Goal: Task Accomplishment & Management: Use online tool/utility

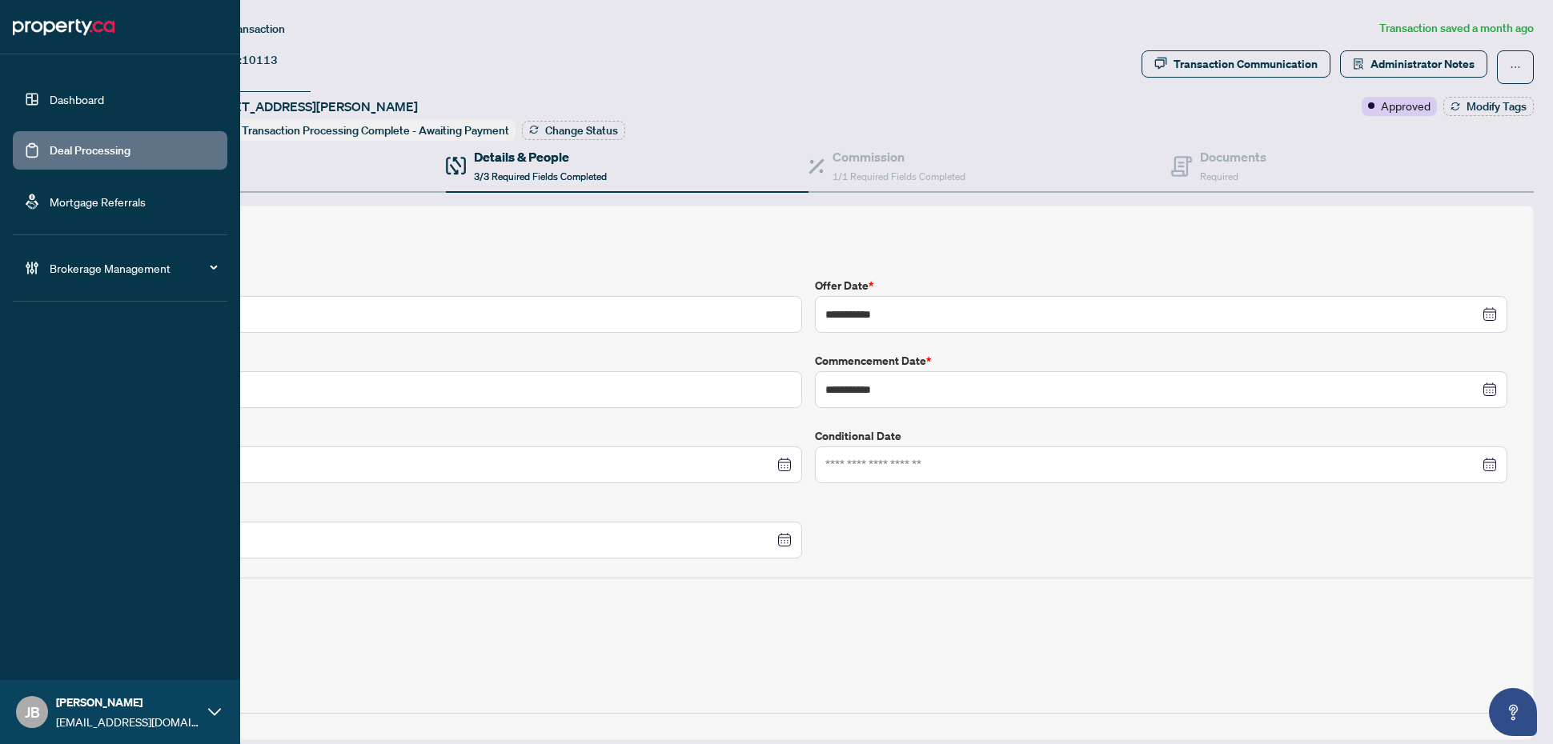
drag, startPoint x: 49, startPoint y: 154, endPoint x: 66, endPoint y: 158, distance: 17.3
click at [50, 153] on link "Deal Processing" at bounding box center [90, 150] width 81 height 14
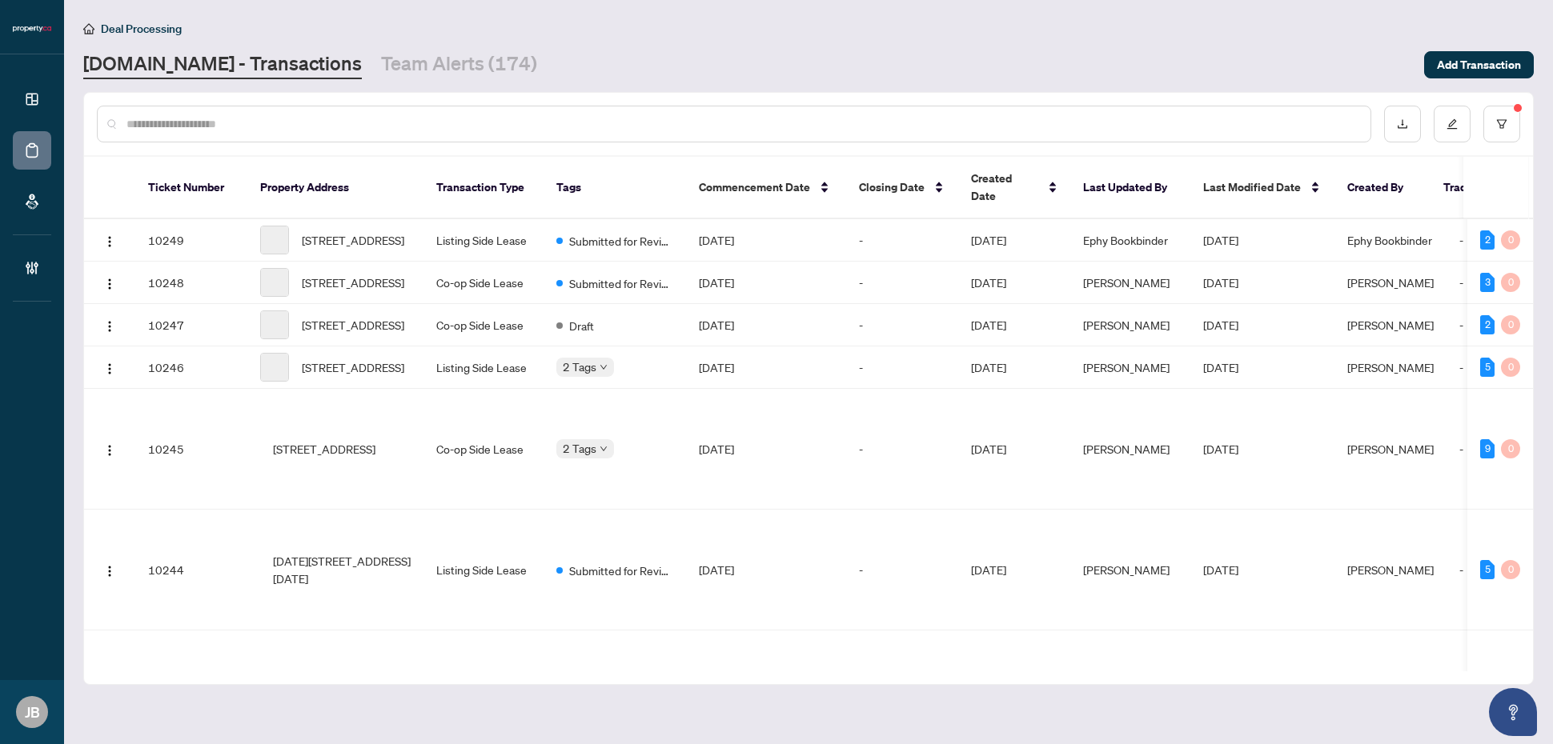
click at [367, 121] on input "text" at bounding box center [741, 124] width 1231 height 18
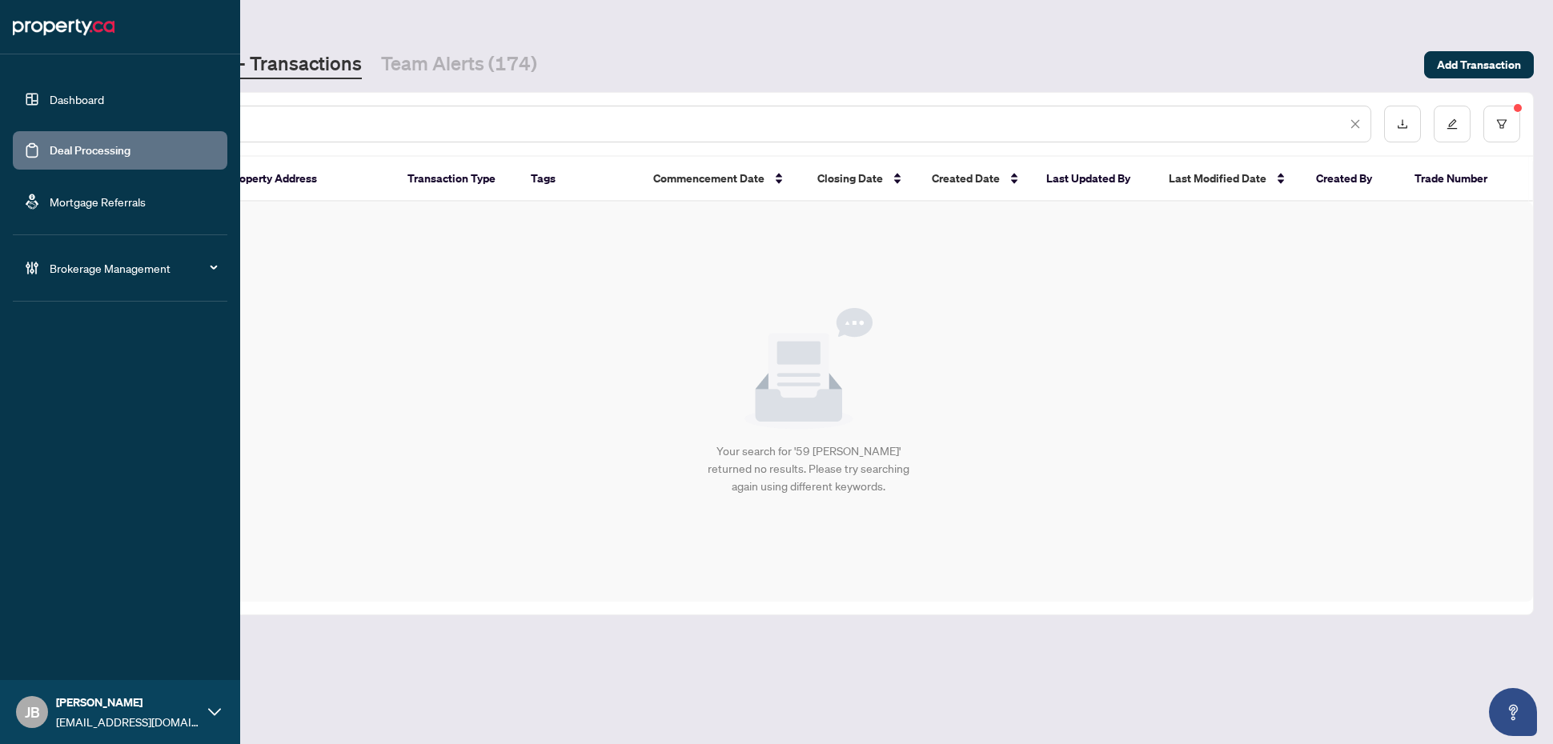
drag, startPoint x: 242, startPoint y: 126, endPoint x: 41, endPoint y: 114, distance: 201.2
click at [41, 114] on div "**********" at bounding box center [776, 372] width 1553 height 744
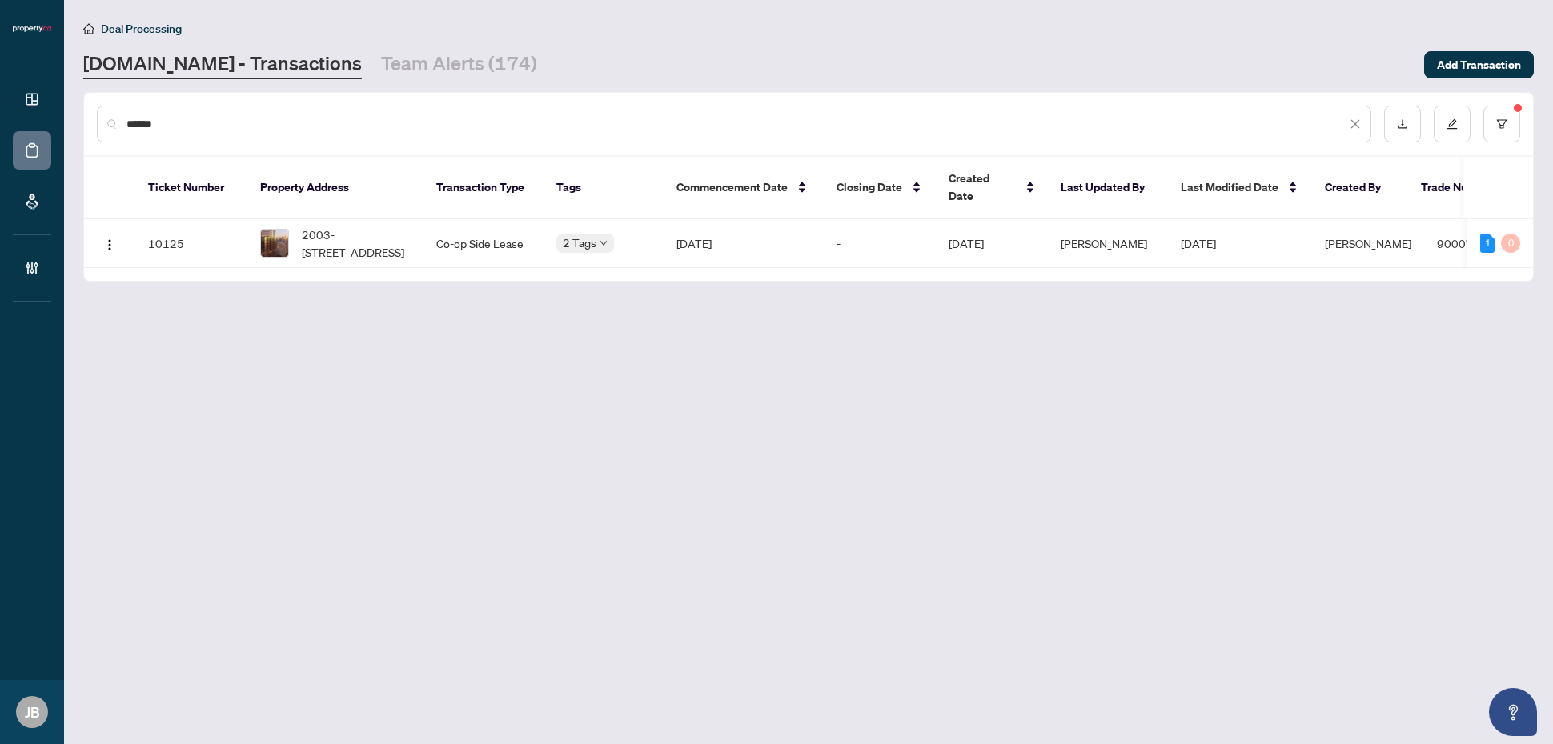
type input "******"
click at [1309, 224] on td "[DATE]" at bounding box center [1240, 243] width 144 height 49
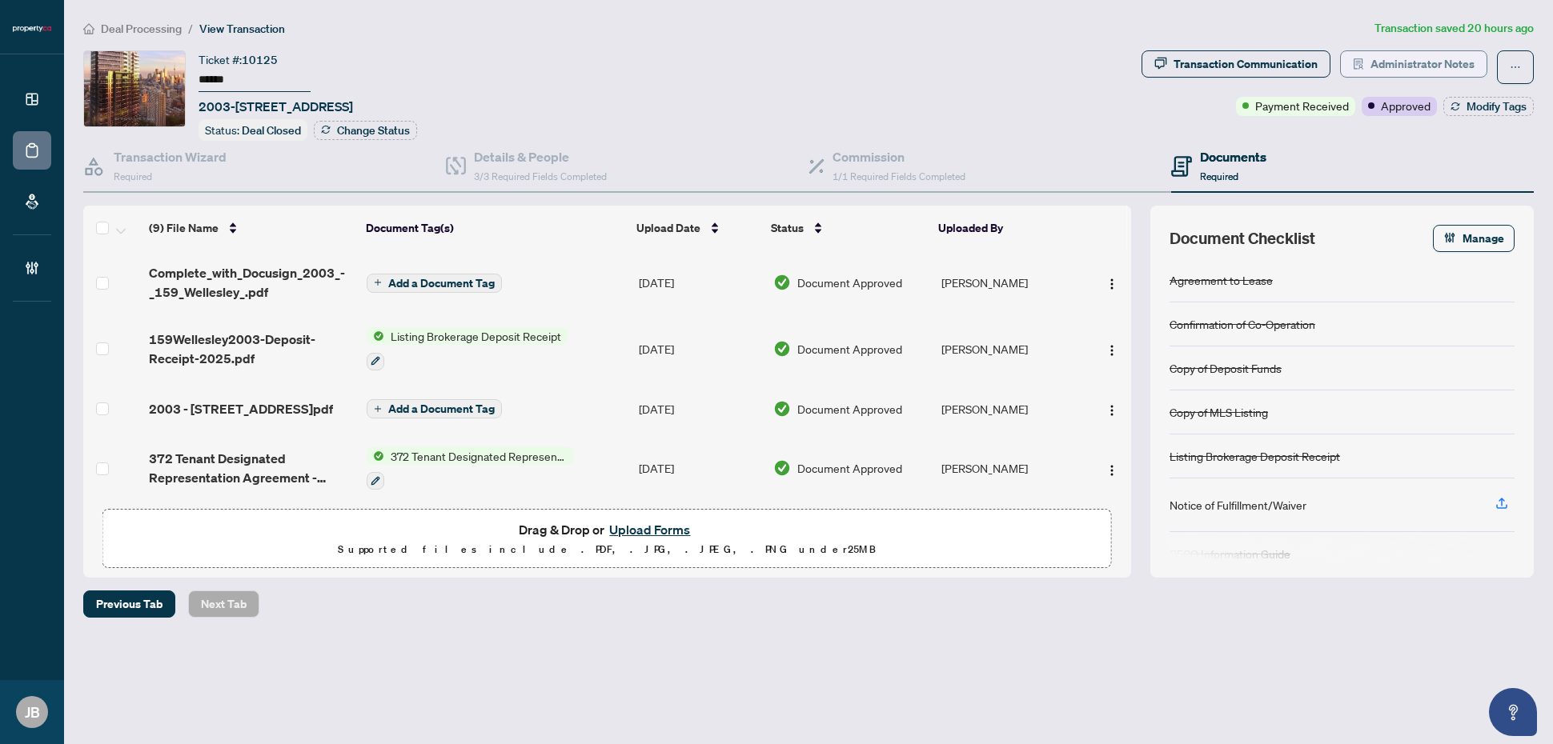
click at [1403, 66] on span "Administrator Notes" at bounding box center [1422, 64] width 104 height 26
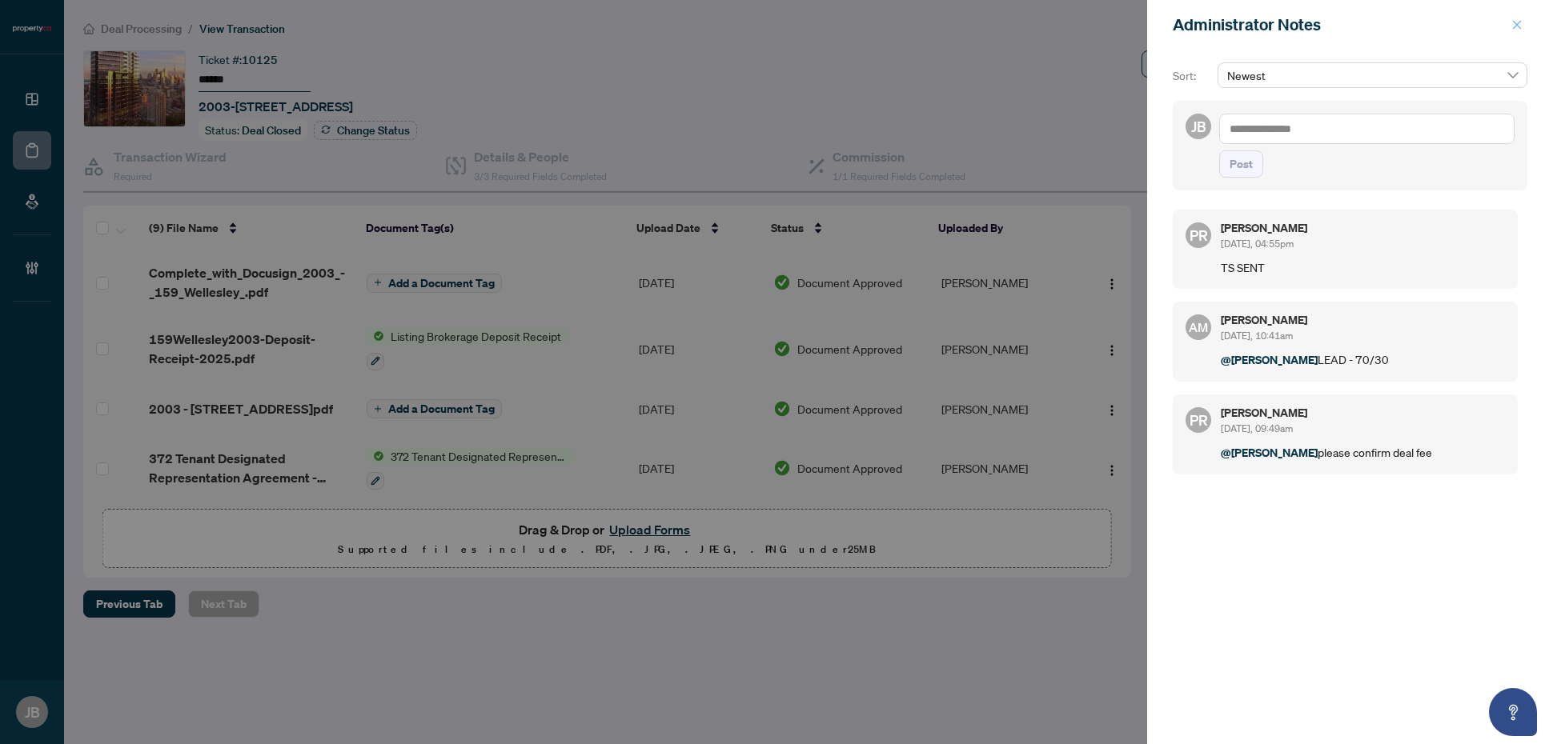
click at [1513, 22] on icon "close" at bounding box center [1516, 24] width 11 height 11
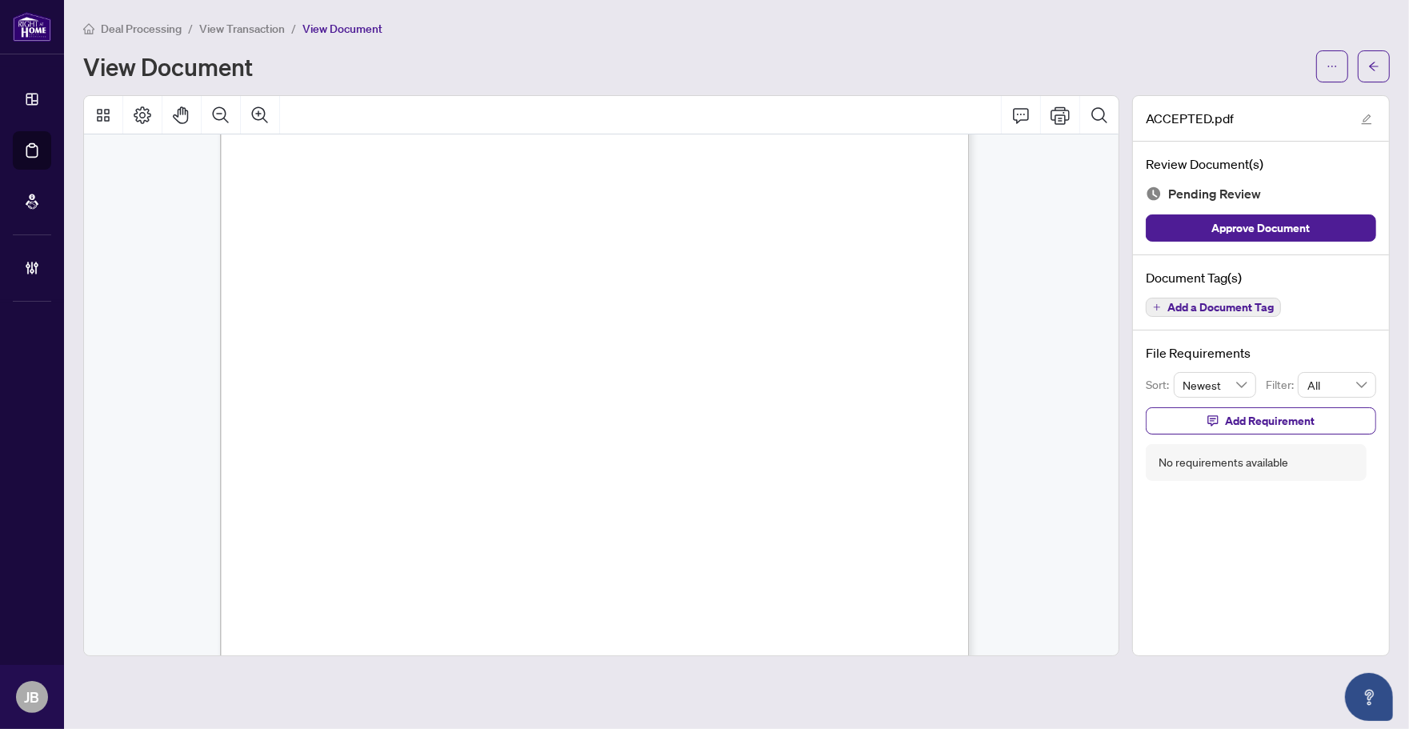
scroll to position [909, 122]
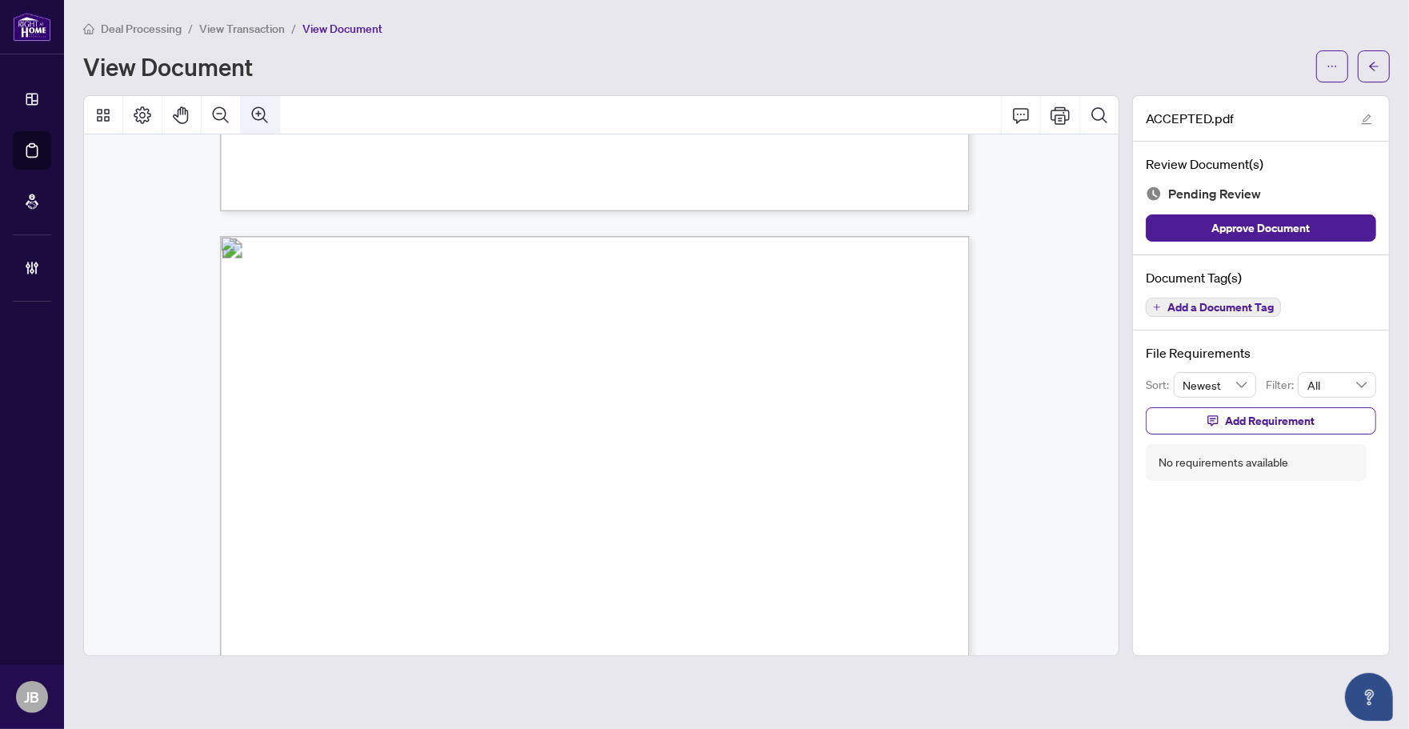
click at [257, 106] on icon "Zoom In" at bounding box center [260, 114] width 16 height 16
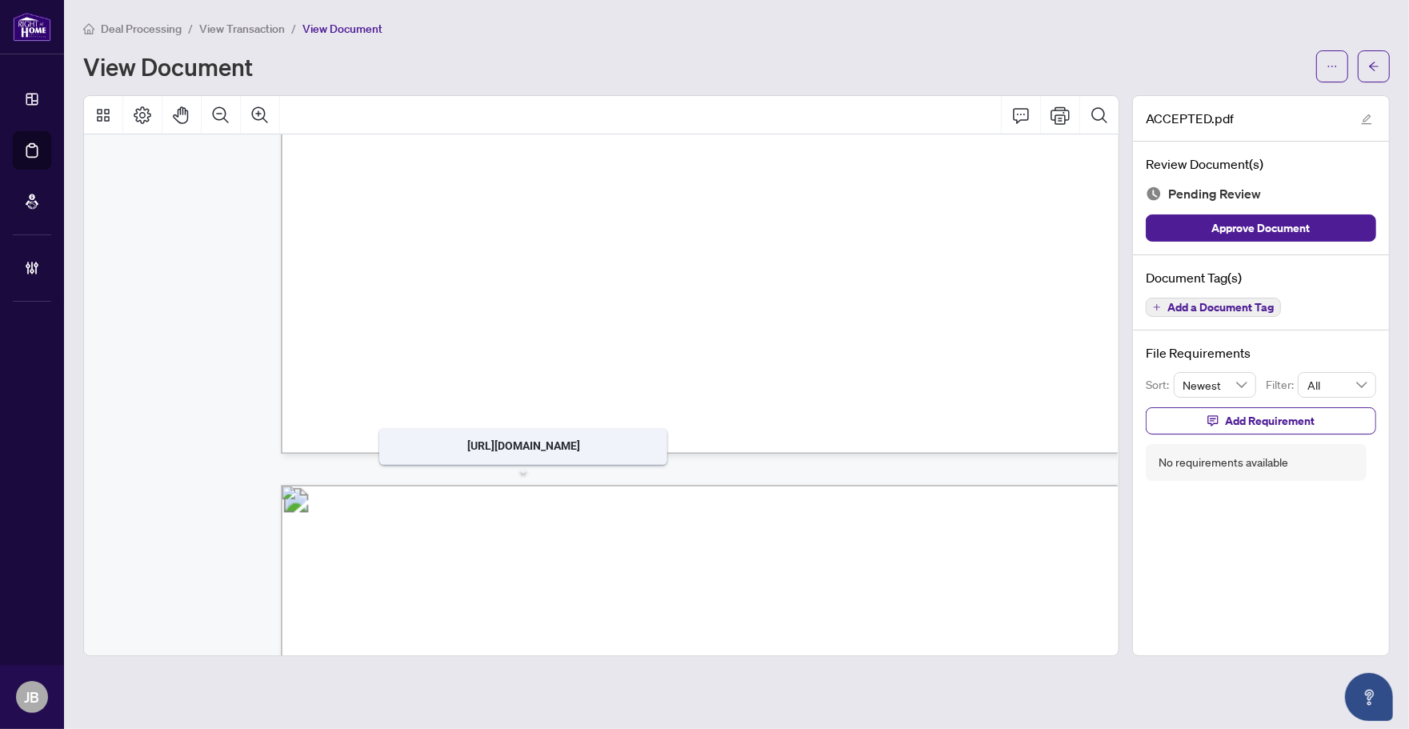
scroll to position [1146, 277]
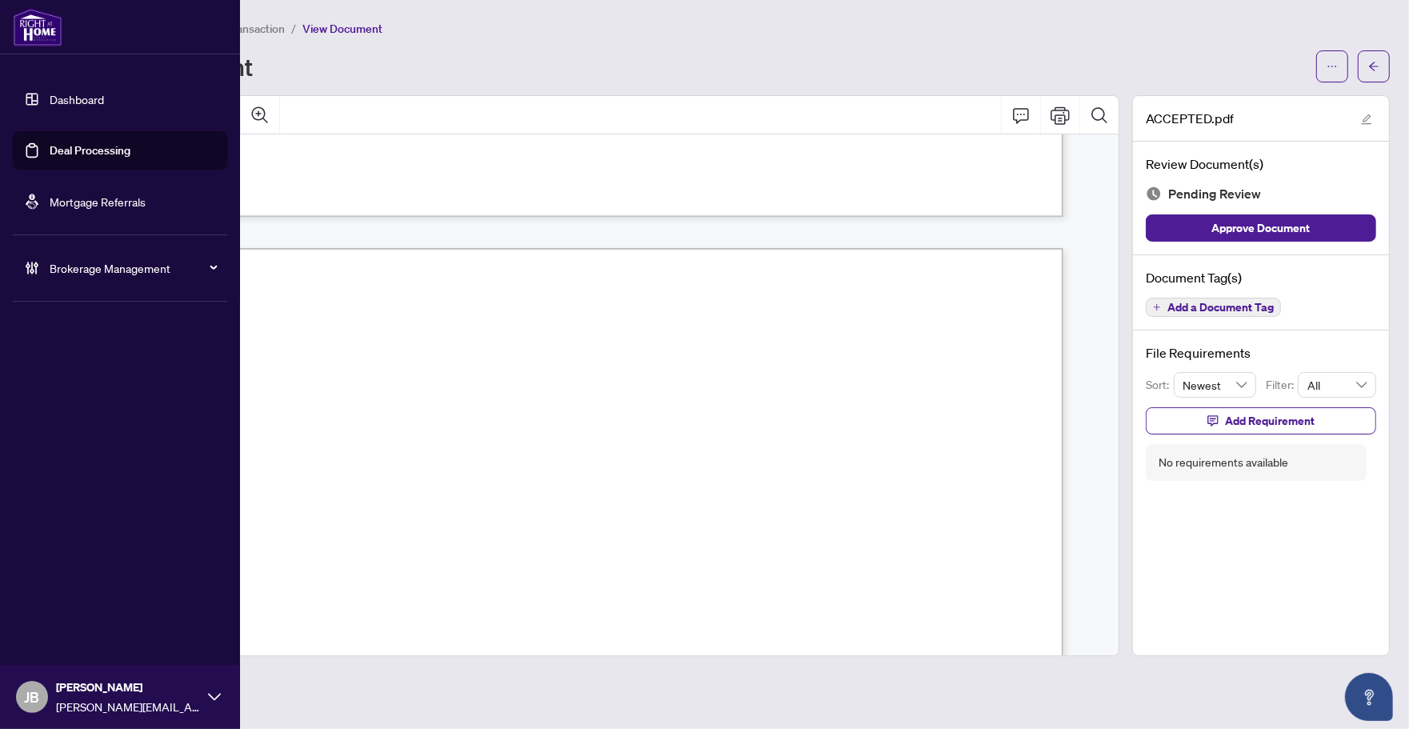
click at [80, 149] on link "Deal Processing" at bounding box center [90, 150] width 81 height 14
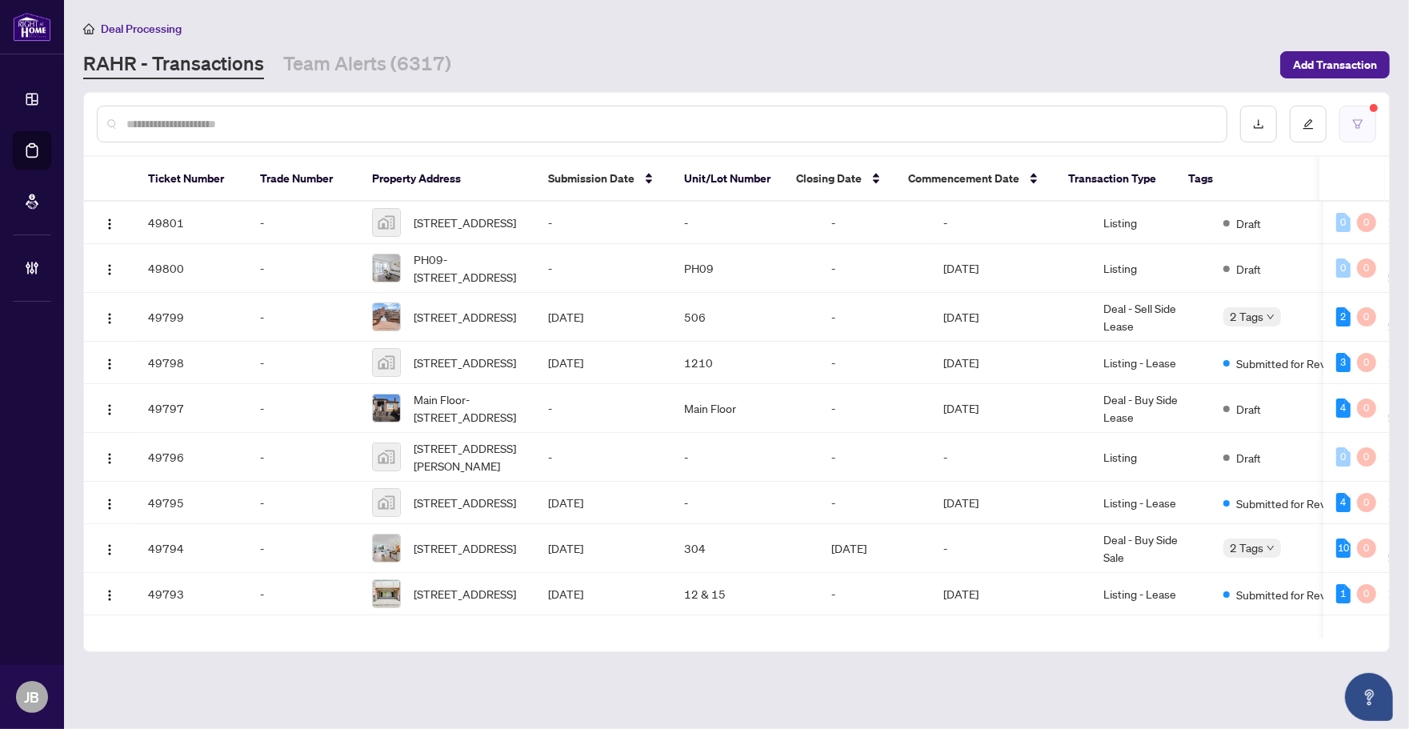
click at [1354, 120] on icon "filter" at bounding box center [1358, 123] width 11 height 11
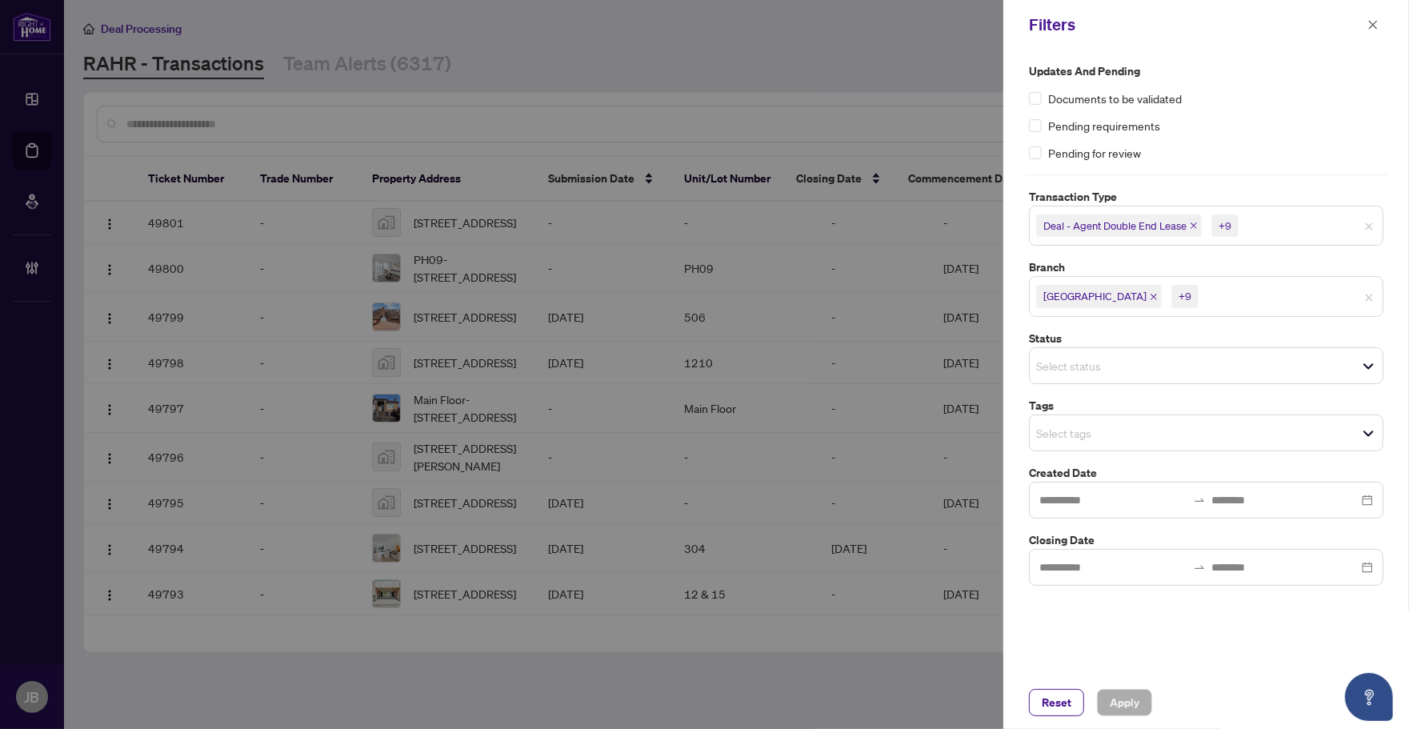
click at [1277, 304] on input "search" at bounding box center [1258, 296] width 112 height 19
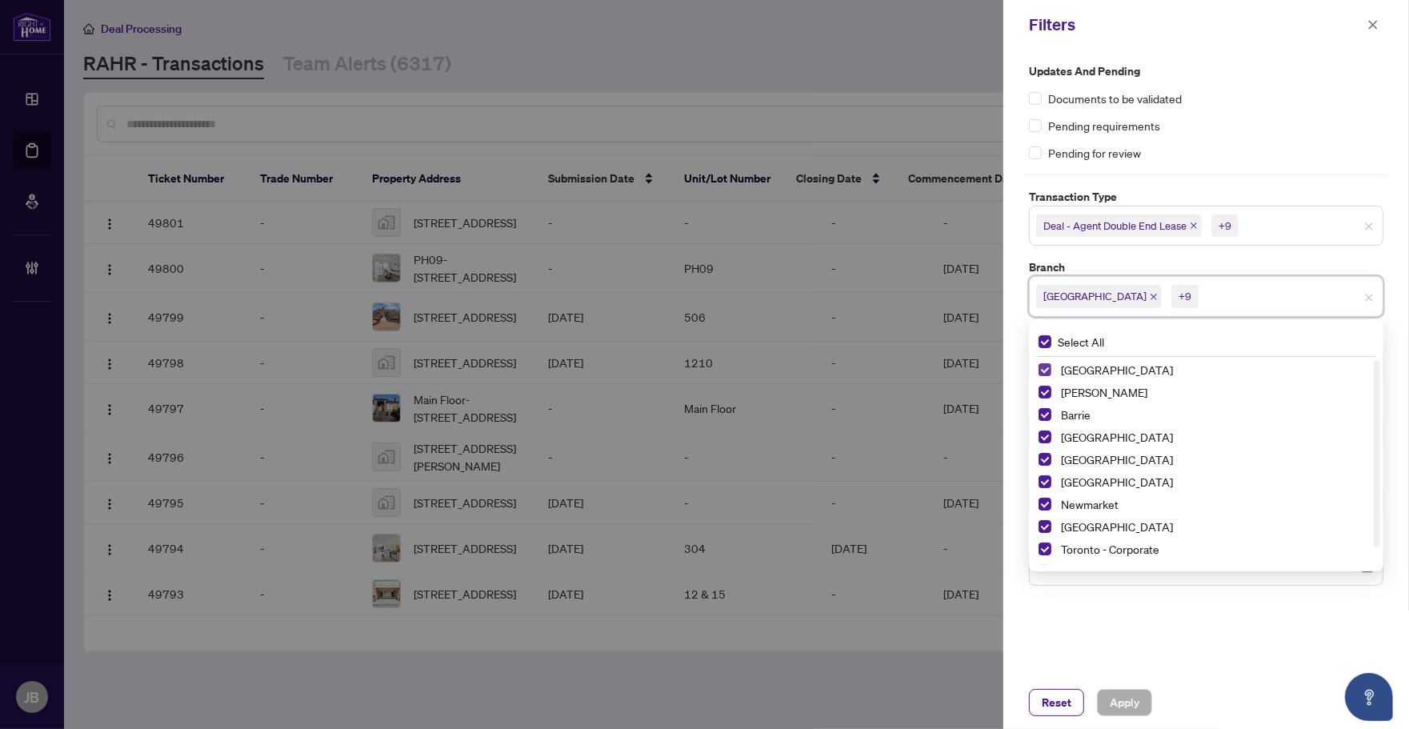
click at [1043, 370] on span "Select Richmond Hill" at bounding box center [1045, 369] width 13 height 13
click at [1042, 388] on span "Select Vaughan" at bounding box center [1045, 392] width 13 height 13
click at [1042, 412] on span "Select Barrie" at bounding box center [1045, 414] width 13 height 13
click at [1045, 438] on span "Select Burlington" at bounding box center [1045, 437] width 13 height 13
click at [1043, 459] on span "Select Durham" at bounding box center [1045, 459] width 13 height 13
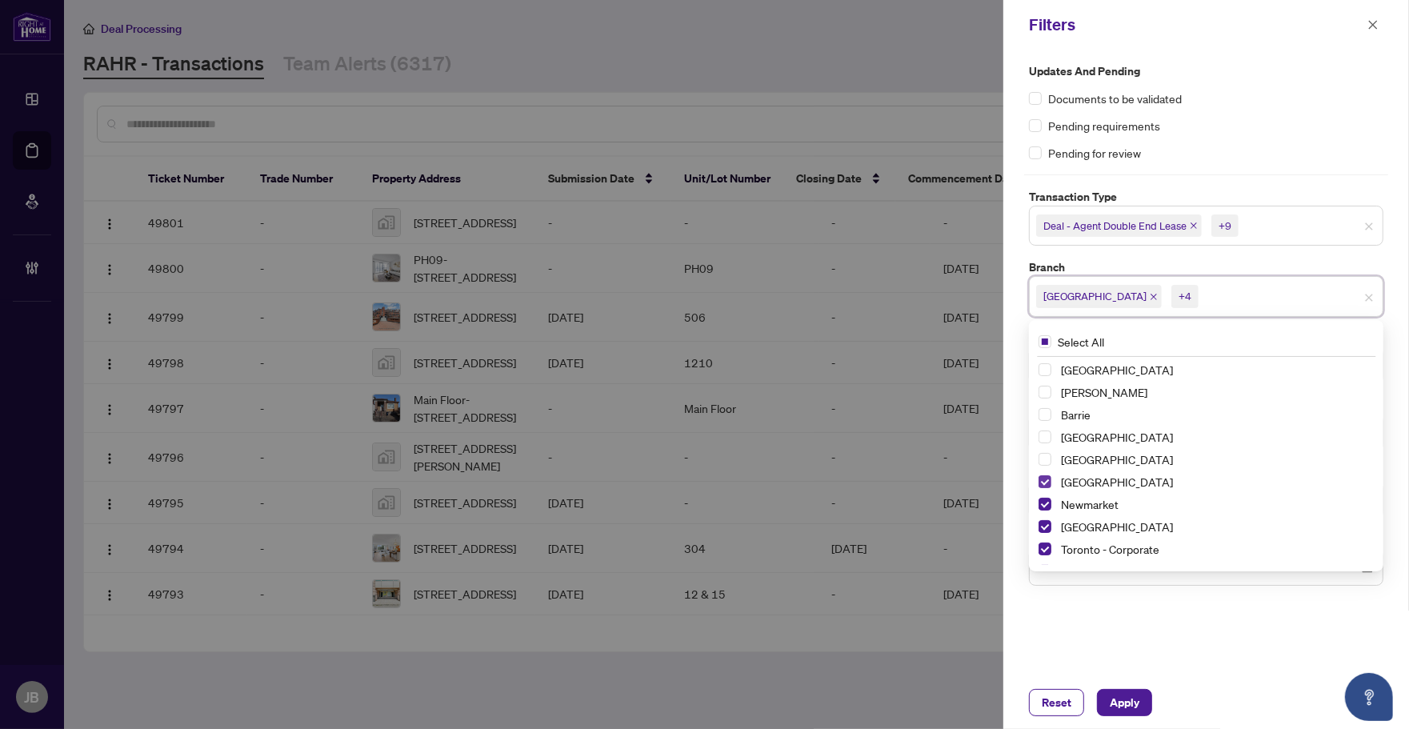
click at [1040, 484] on span "Select Mississauga" at bounding box center [1045, 481] width 13 height 13
click at [1042, 484] on span "Select Mississauga" at bounding box center [1045, 481] width 13 height 13
click at [1042, 439] on span "Select Burlington" at bounding box center [1045, 437] width 13 height 13
click at [1044, 504] on span "Select Newmarket" at bounding box center [1045, 504] width 13 height 13
click at [1046, 529] on span "Select Ottawa" at bounding box center [1045, 526] width 13 height 13
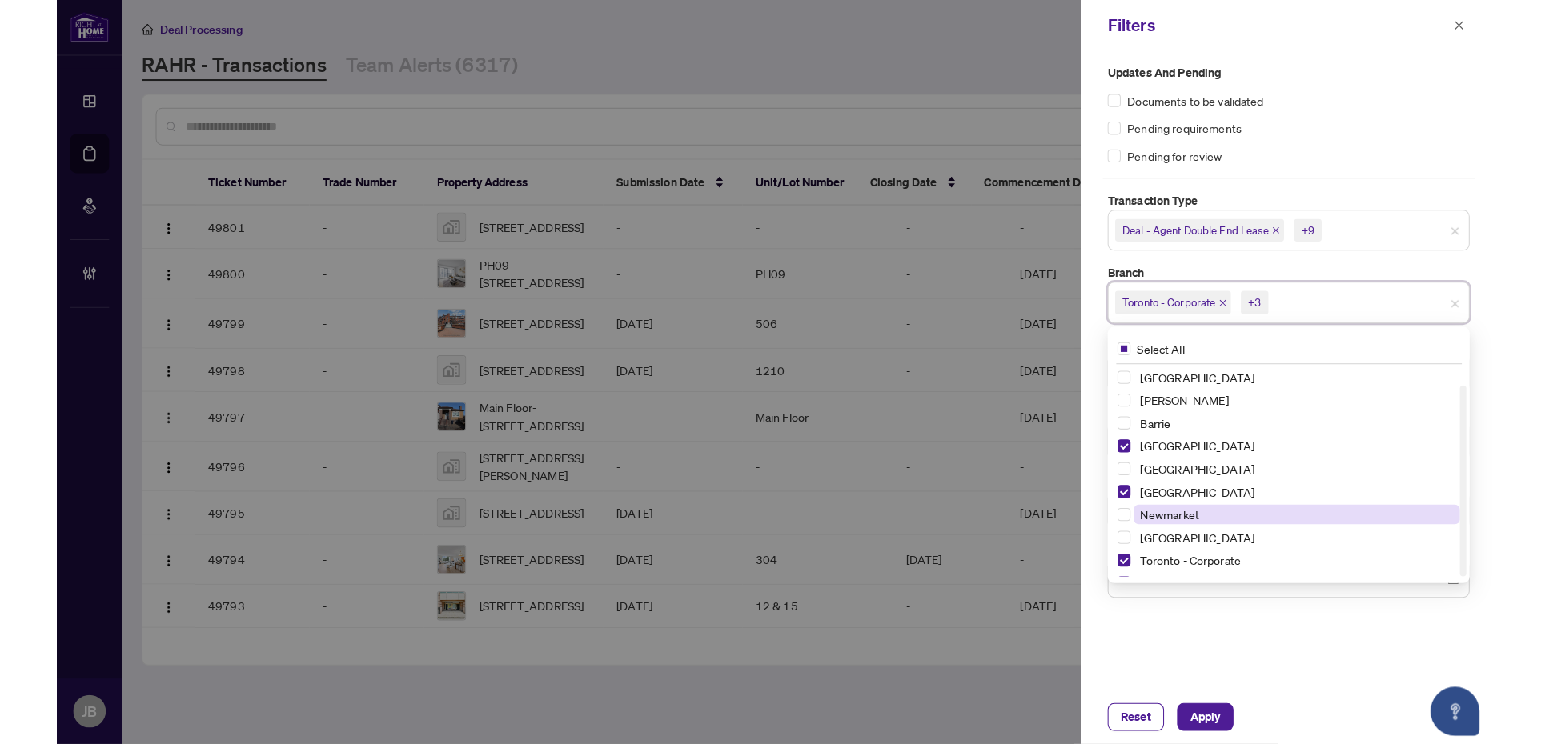
scroll to position [18, 0]
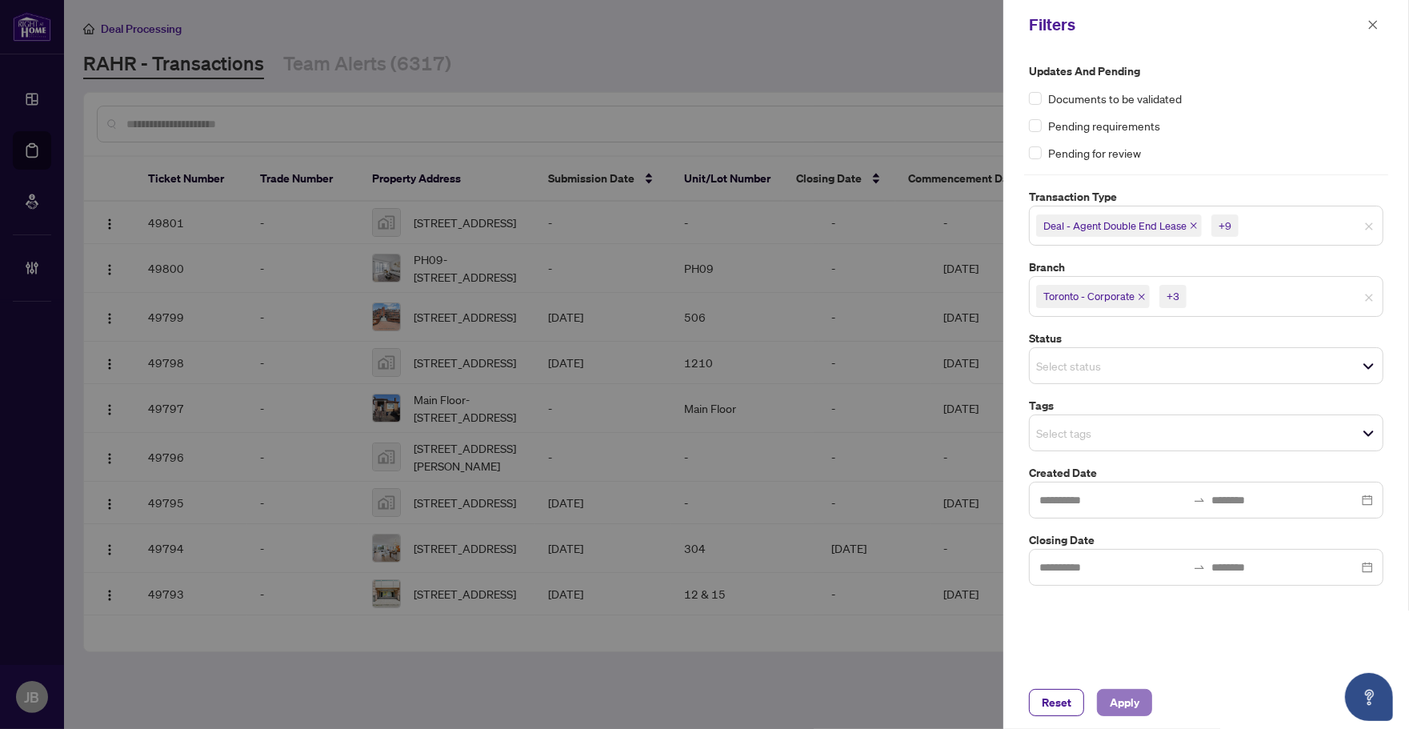
click at [1128, 697] on span "Apply" at bounding box center [1125, 703] width 30 height 26
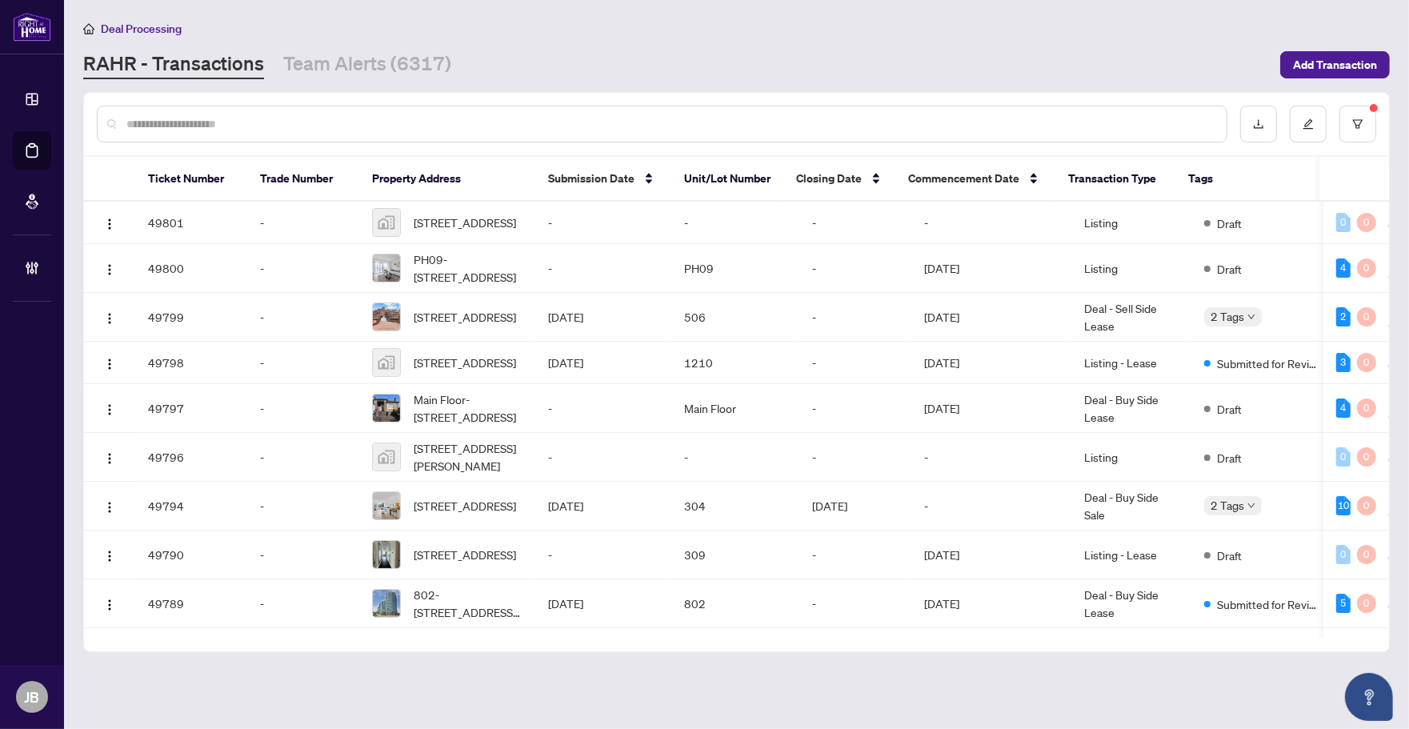
click at [770, 115] on input "text" at bounding box center [670, 124] width 1088 height 18
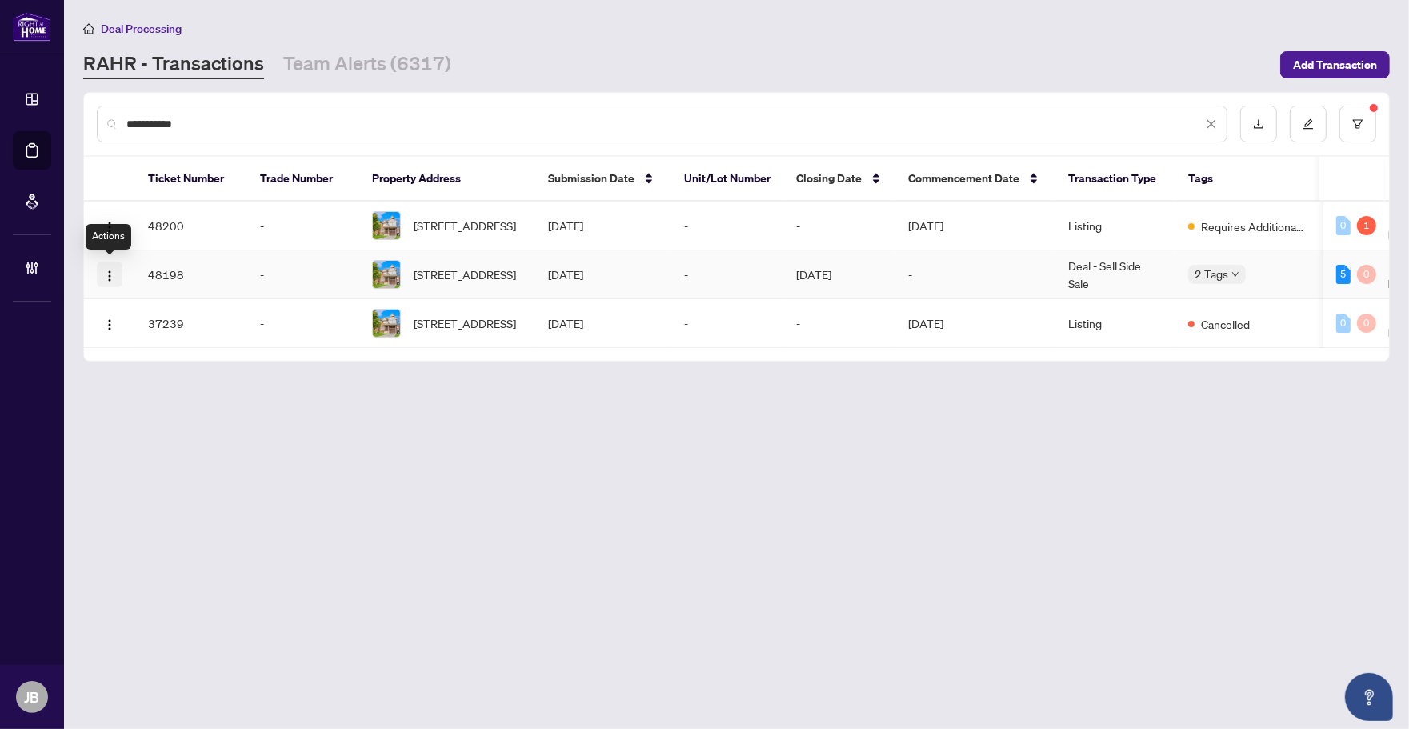
click at [113, 270] on img "button" at bounding box center [109, 276] width 13 height 13
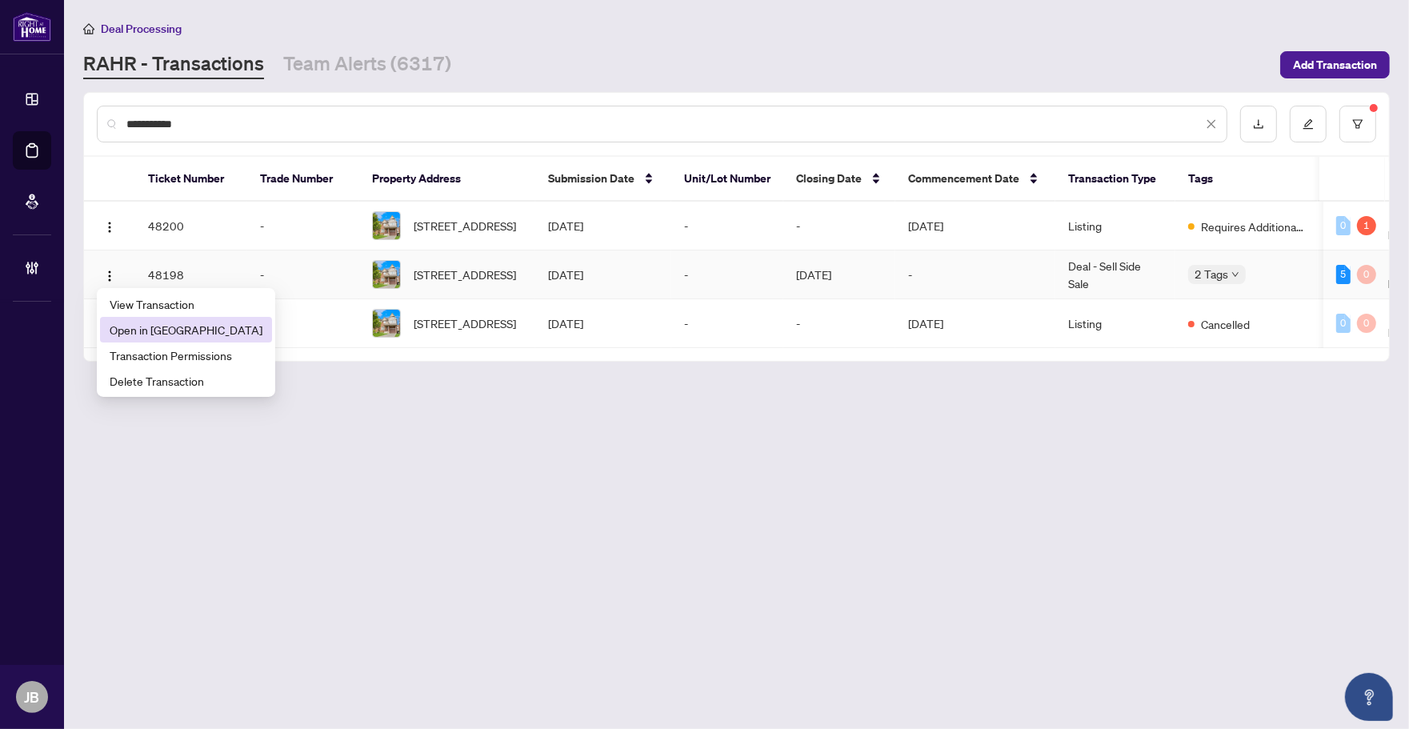
click at [194, 329] on span "Open in [GEOGRAPHIC_DATA]" at bounding box center [186, 330] width 153 height 18
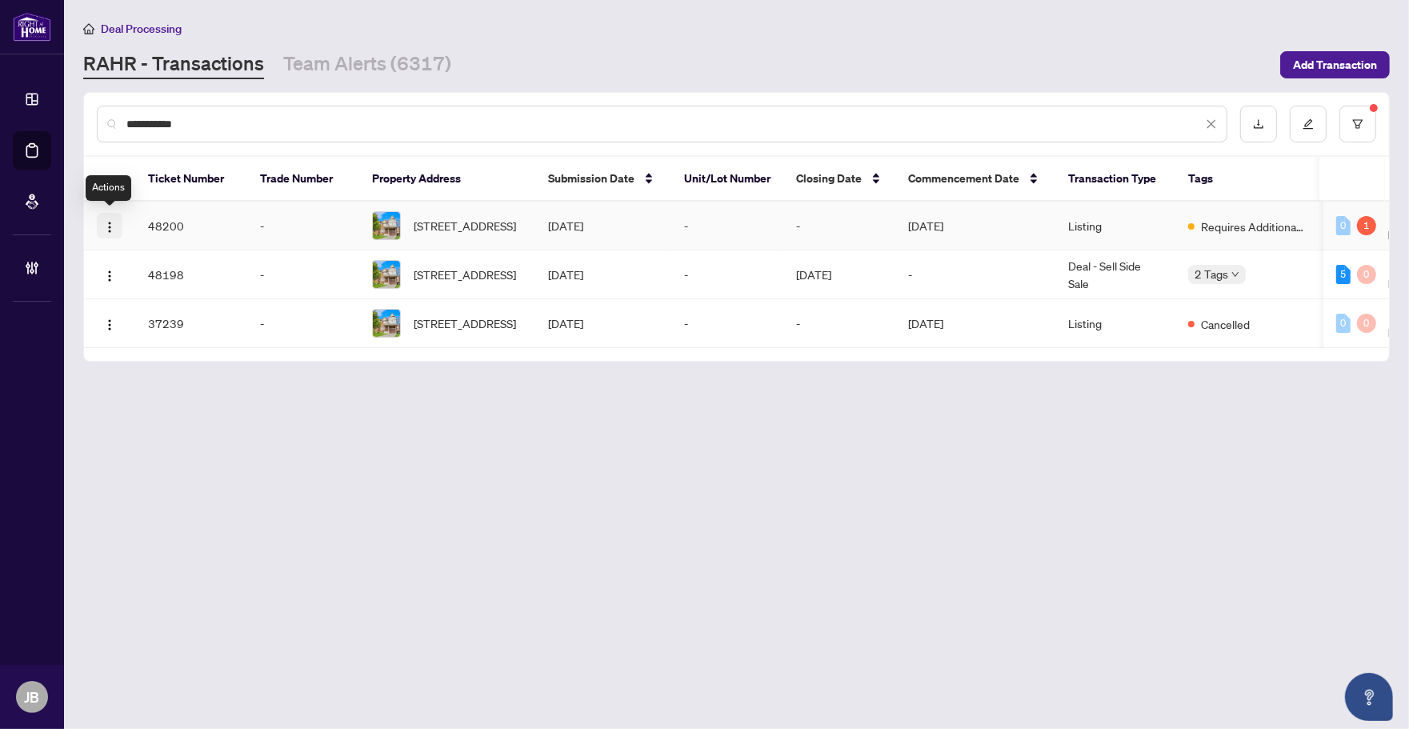
click at [109, 222] on img "button" at bounding box center [109, 227] width 13 height 13
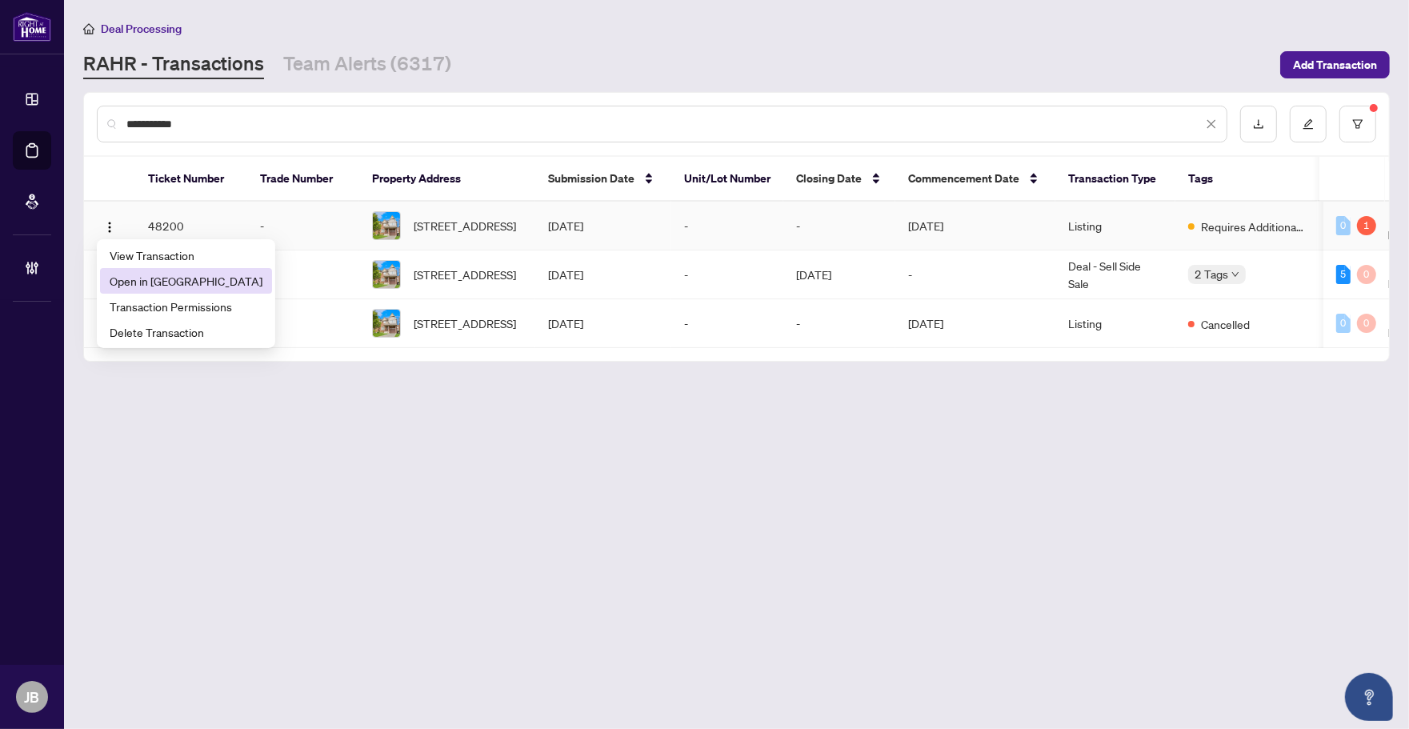
click at [186, 282] on span "Open in [GEOGRAPHIC_DATA]" at bounding box center [186, 281] width 153 height 18
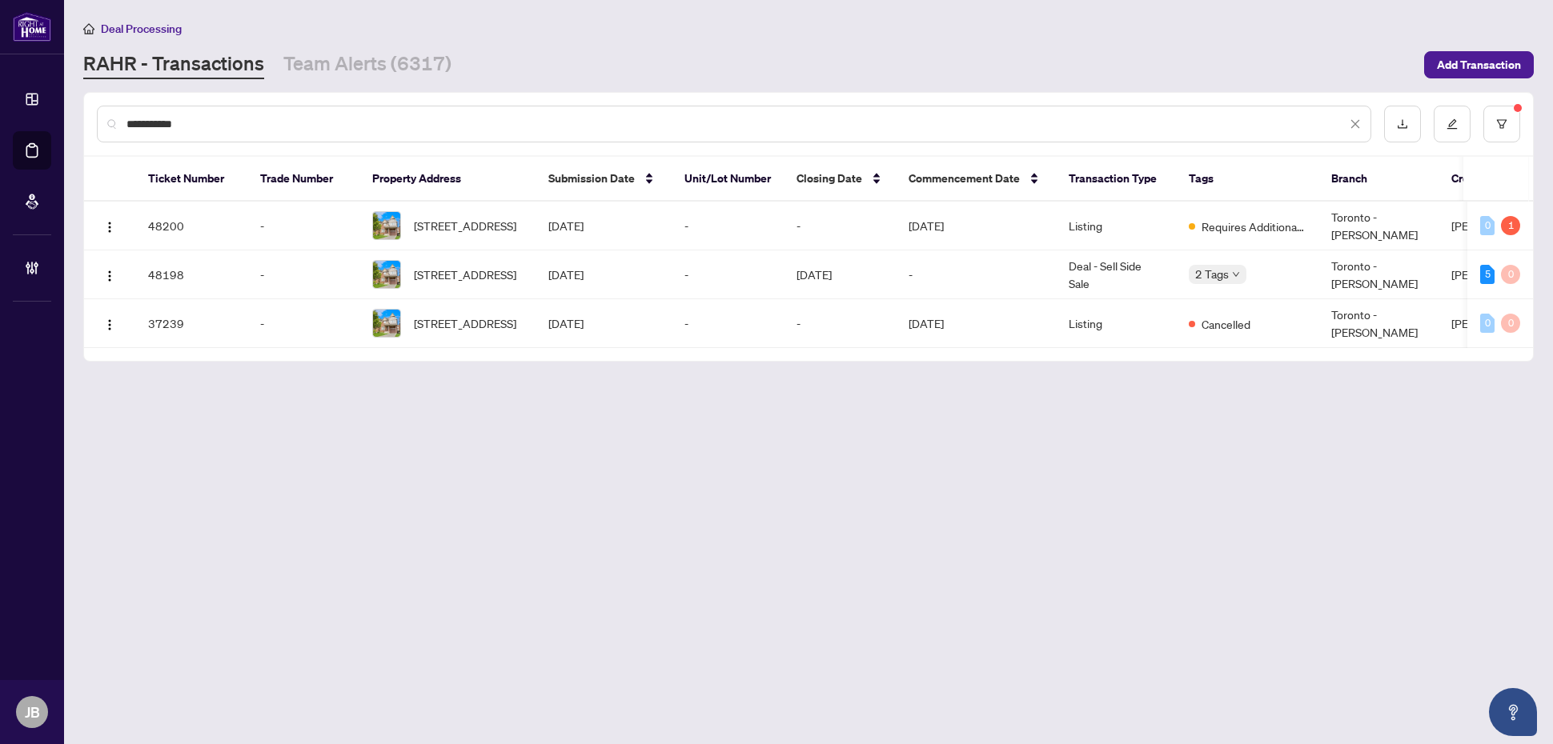
drag, startPoint x: 237, startPoint y: 126, endPoint x: 86, endPoint y: 126, distance: 151.3
click at [86, 126] on div "**********" at bounding box center [808, 124] width 1449 height 62
paste input "text"
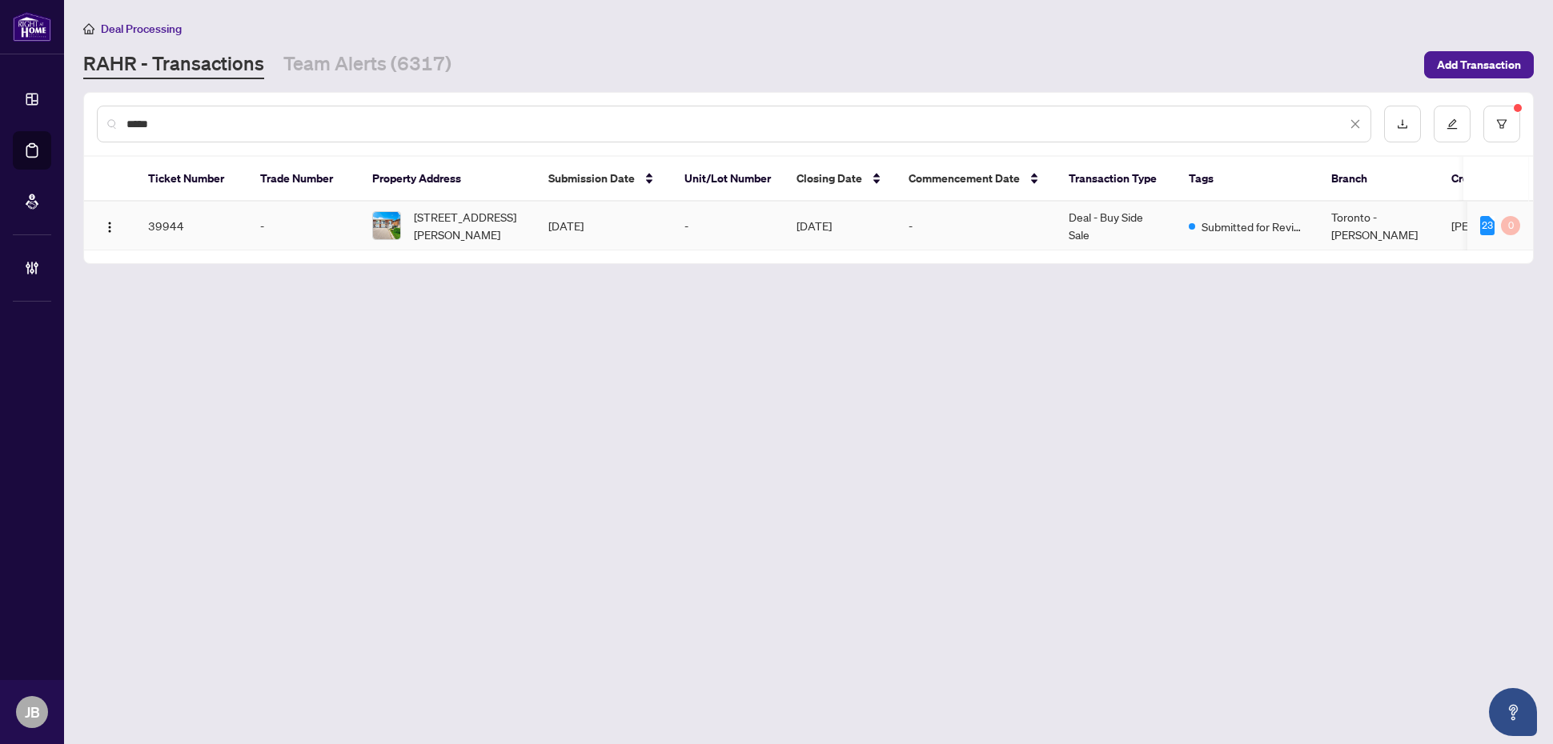
type input "*****"
click at [499, 228] on span "[STREET_ADDRESS][PERSON_NAME]" at bounding box center [468, 225] width 109 height 35
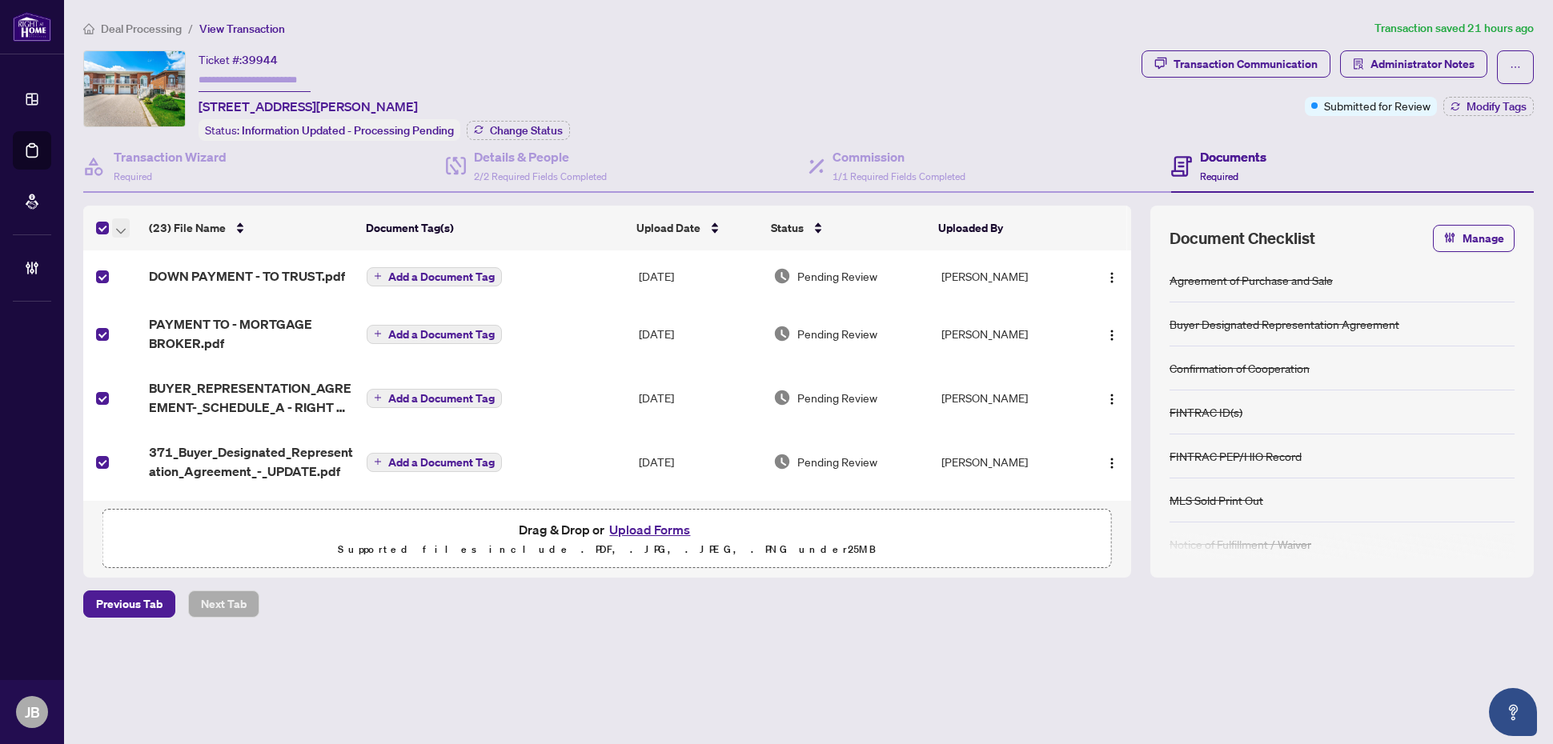
click at [122, 228] on icon "button" at bounding box center [121, 231] width 10 height 6
click at [170, 250] on span "Open Selected in New Tab(s)" at bounding box center [196, 253] width 142 height 18
